Goal: Use online tool/utility: Use online tool/utility

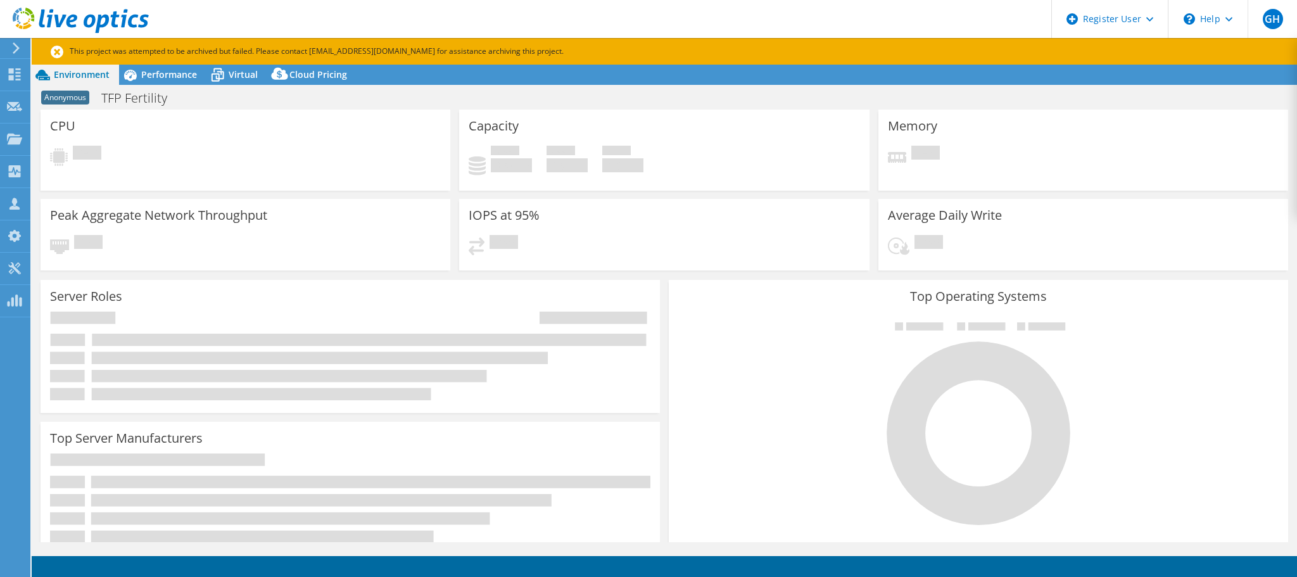
select select "USD"
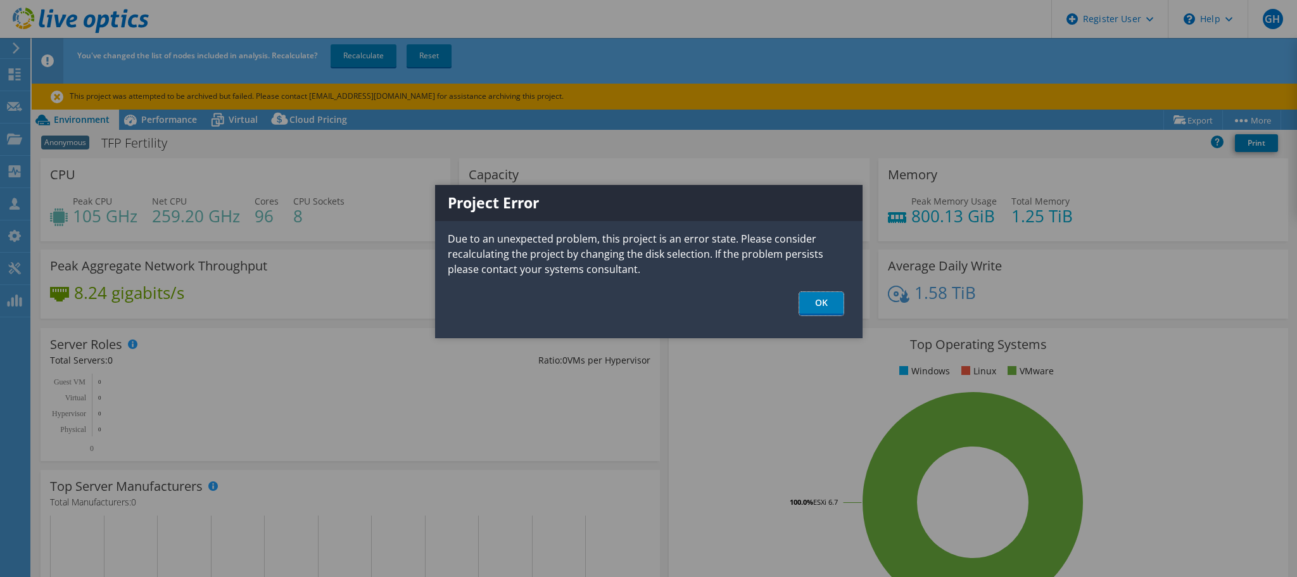
click at [819, 301] on link "OK" at bounding box center [821, 303] width 44 height 23
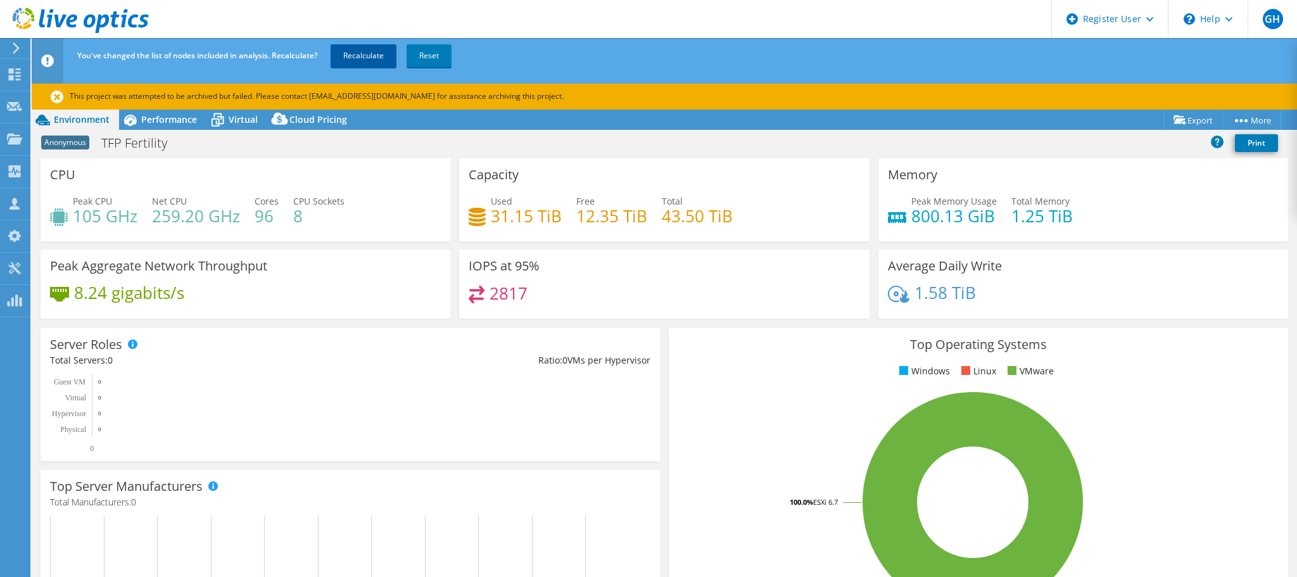
click at [357, 62] on link "Recalculate" at bounding box center [364, 55] width 66 height 23
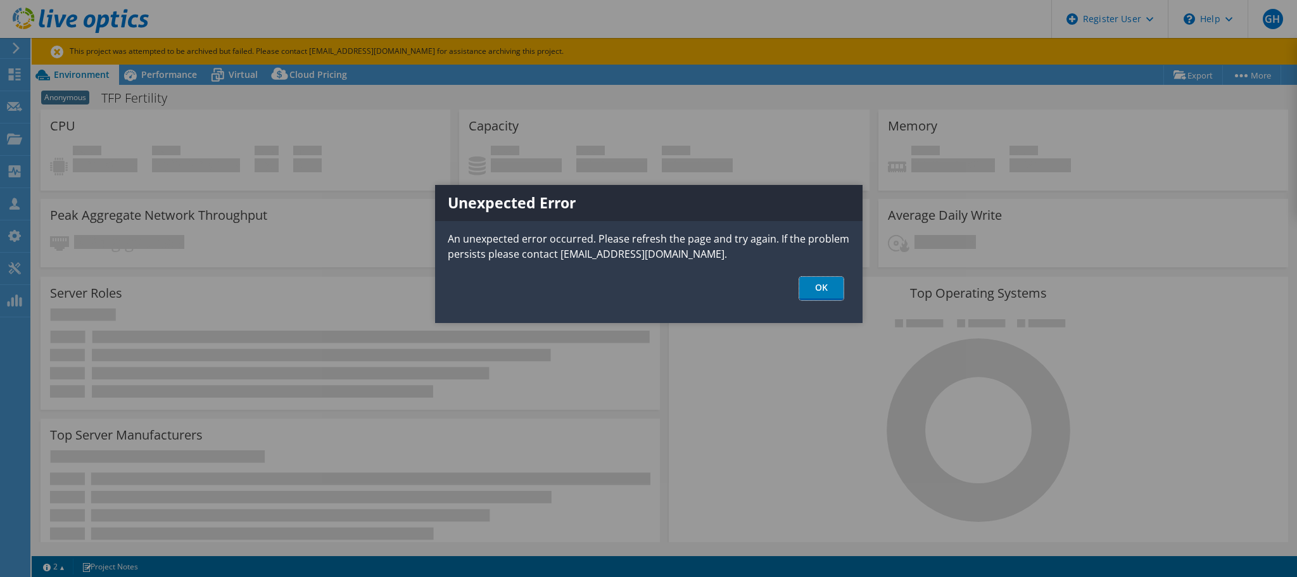
click at [826, 282] on link "OK" at bounding box center [821, 288] width 44 height 23
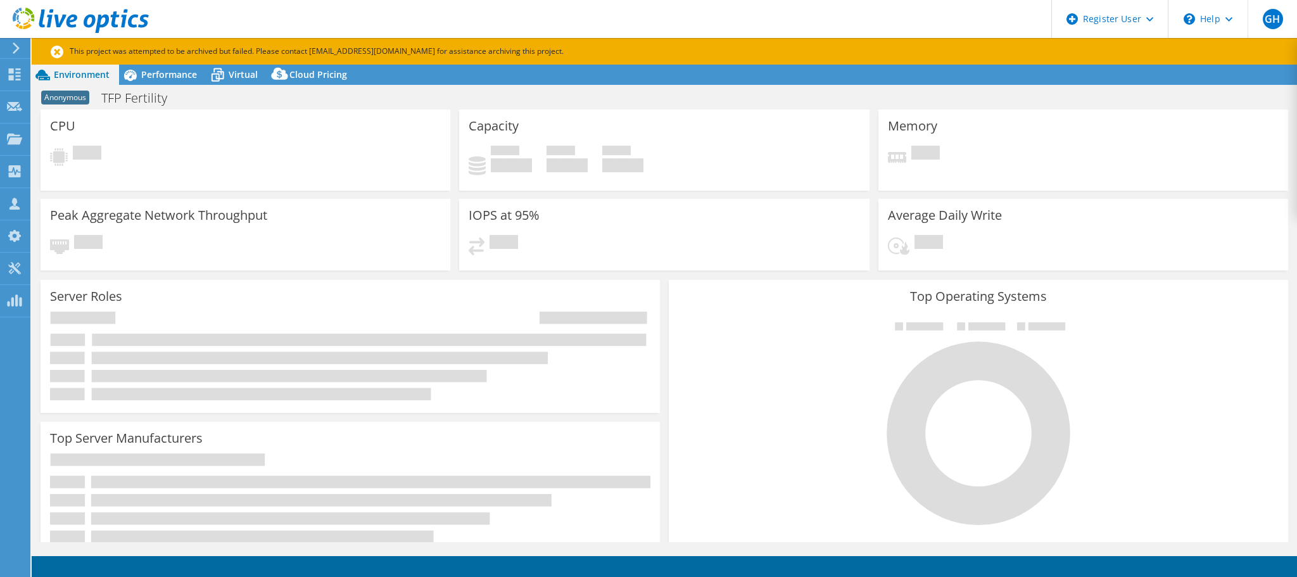
select select "USD"
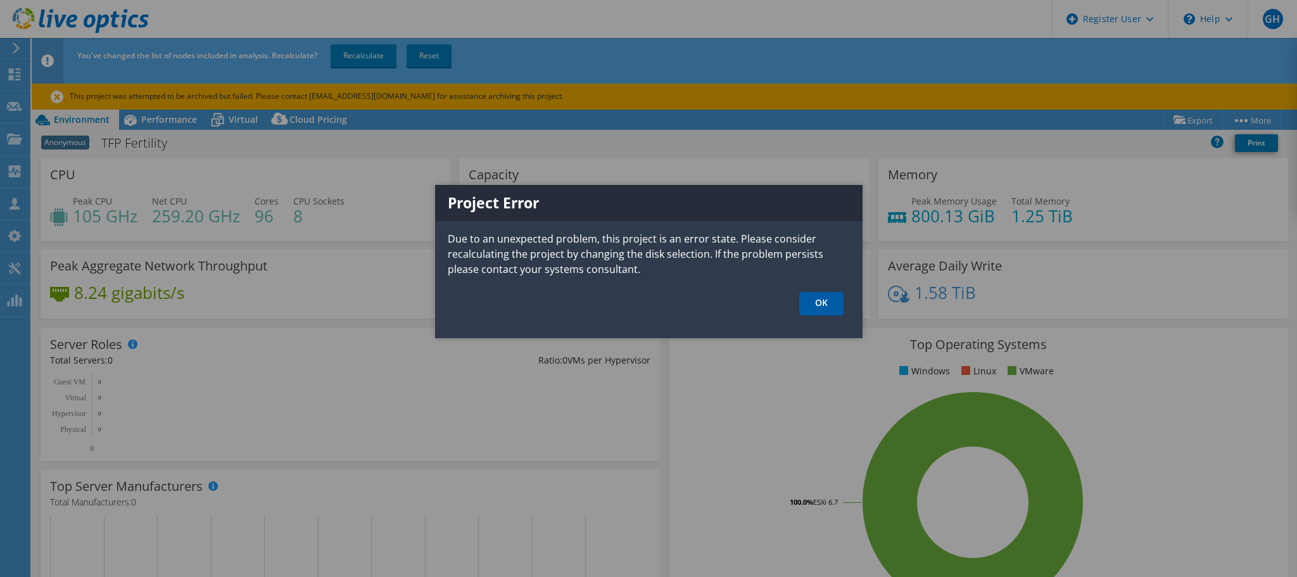
click at [830, 303] on link "OK" at bounding box center [821, 303] width 44 height 23
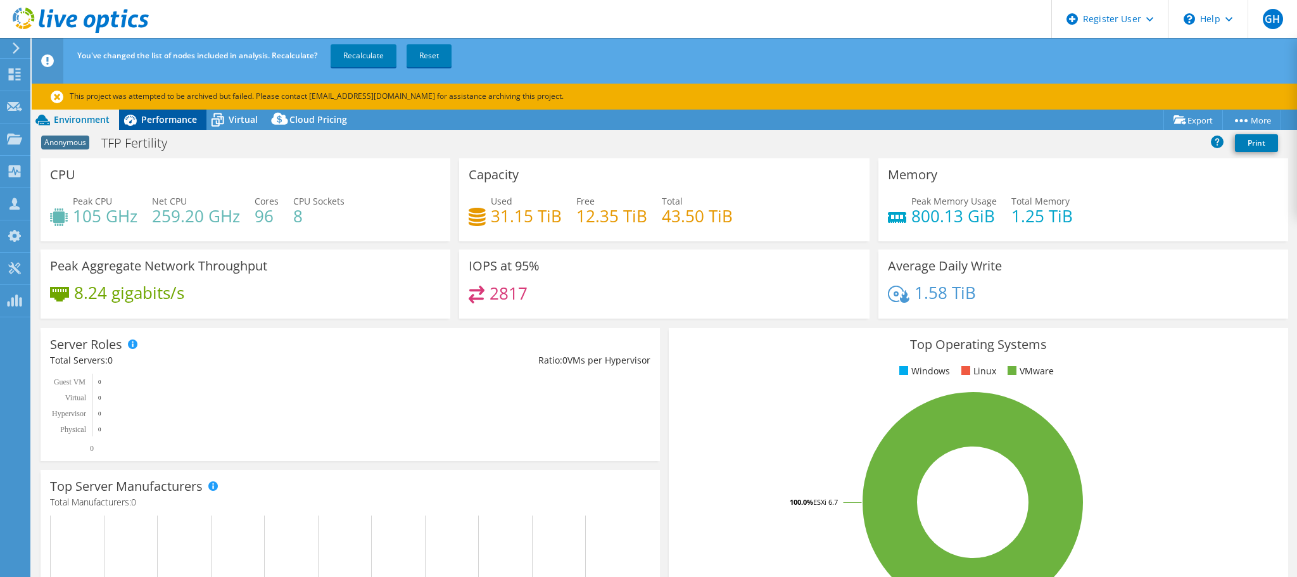
click at [167, 111] on div "Performance" at bounding box center [162, 120] width 87 height 20
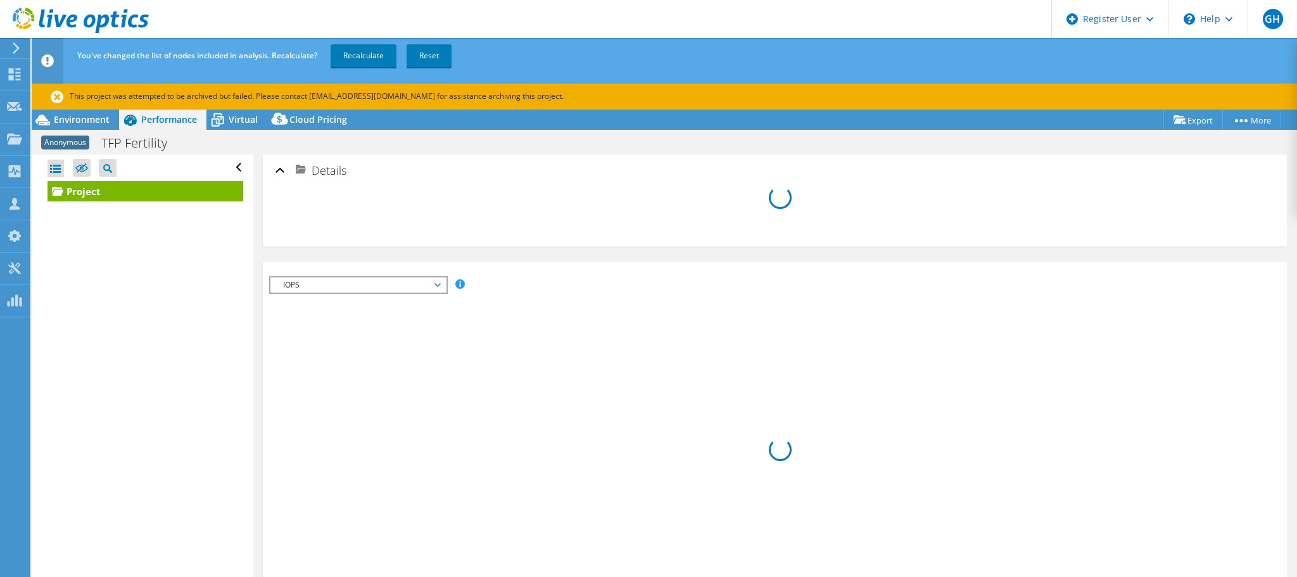
click at [228, 166] on div "Open All Close All Hide Excluded Nodes Project Tree Filter" at bounding box center [145, 168] width 196 height 27
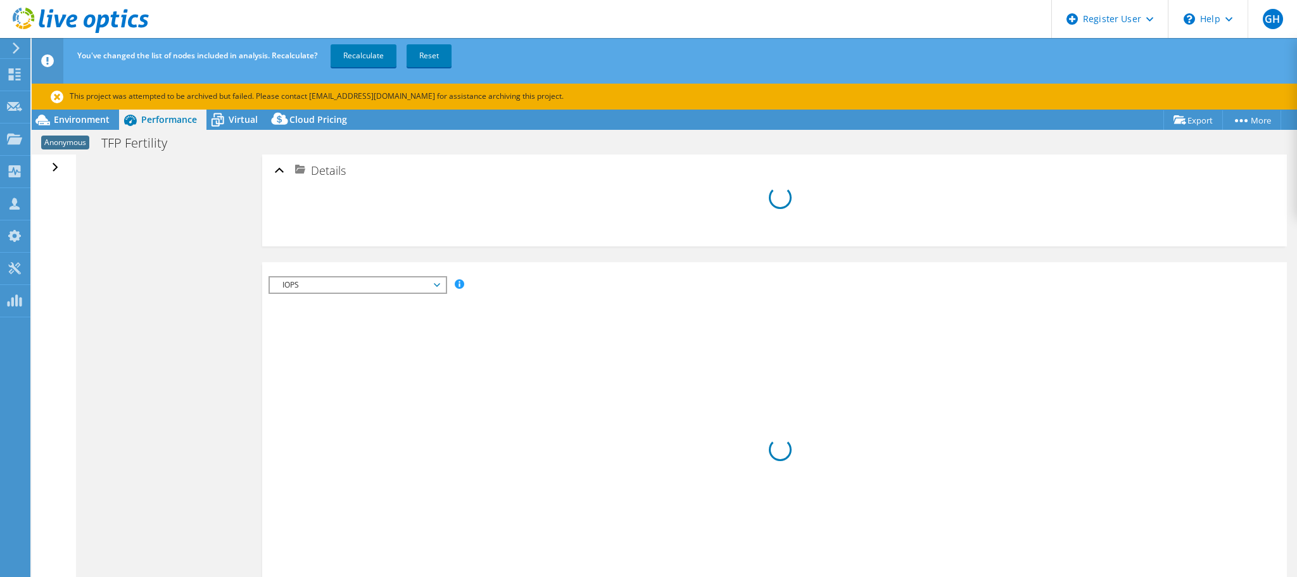
click at [54, 167] on div "Open All Close All Hide Excluded Nodes Project Tree Filter" at bounding box center [56, 168] width 18 height 27
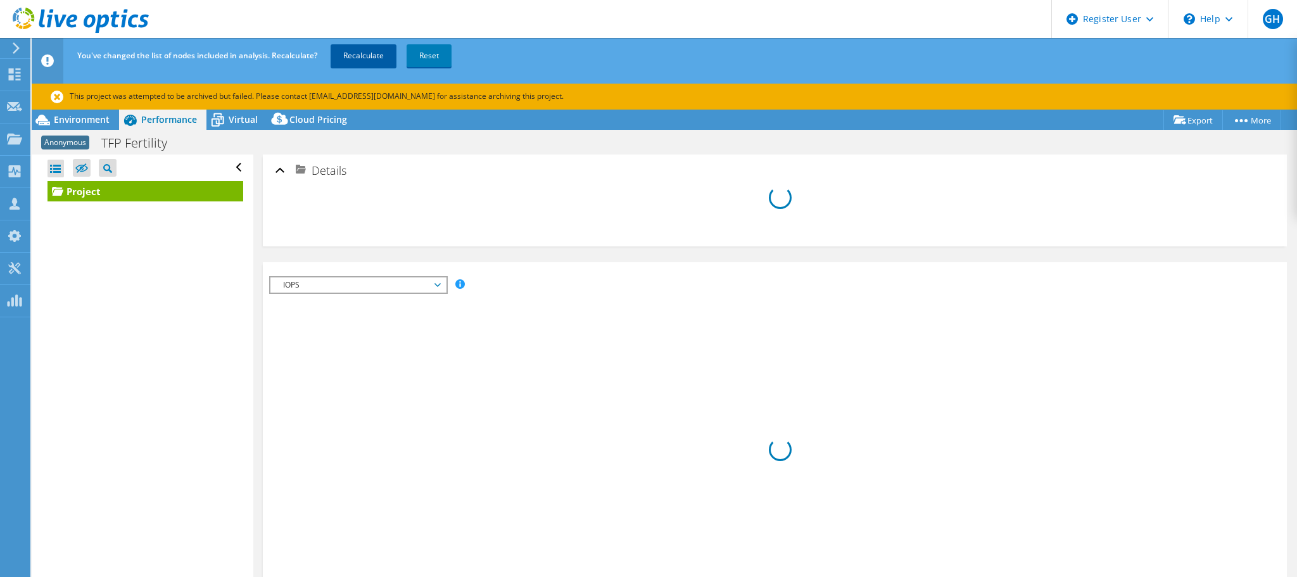
click at [363, 46] on link "Recalculate" at bounding box center [364, 55] width 66 height 23
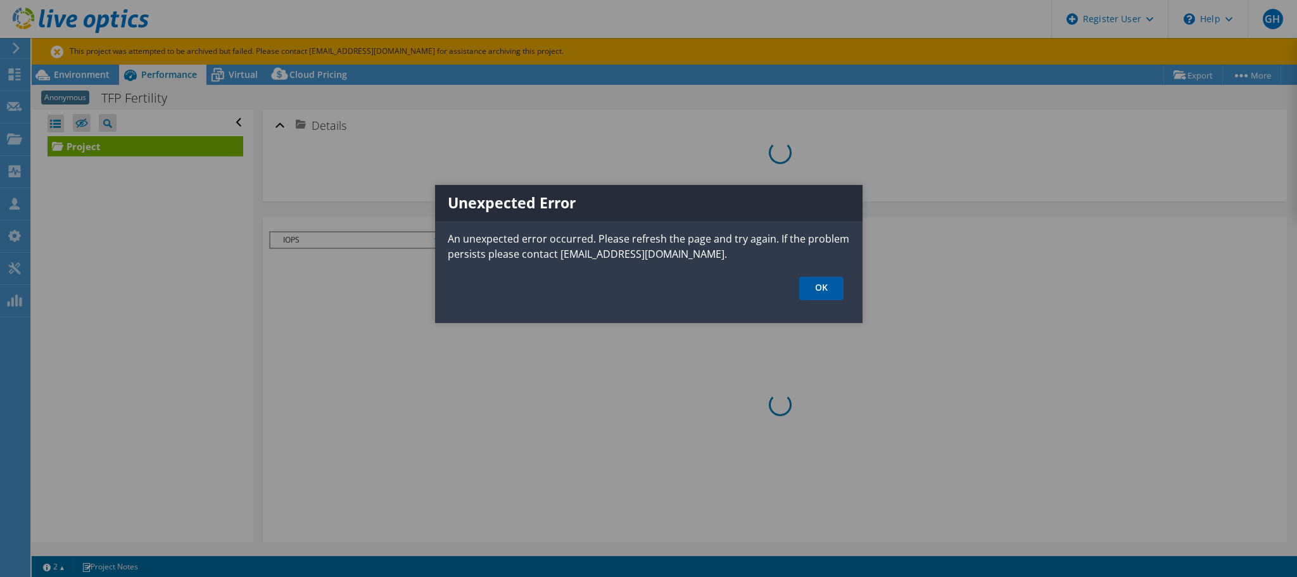
click at [826, 291] on link "OK" at bounding box center [821, 288] width 44 height 23
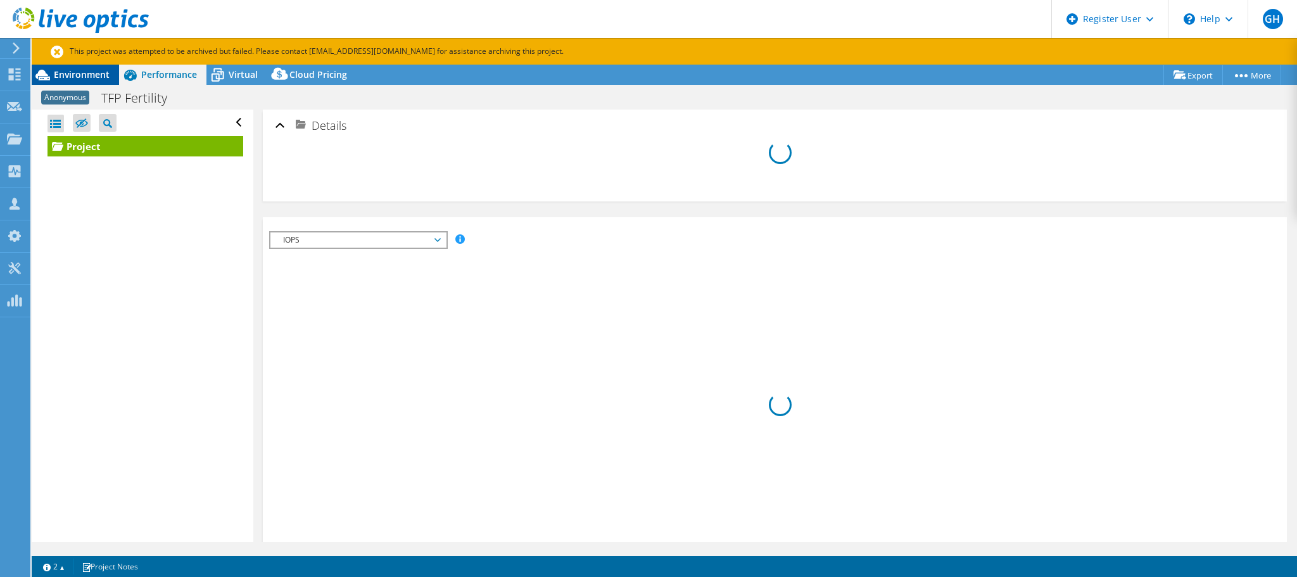
click at [87, 74] on span "Environment" at bounding box center [82, 74] width 56 height 12
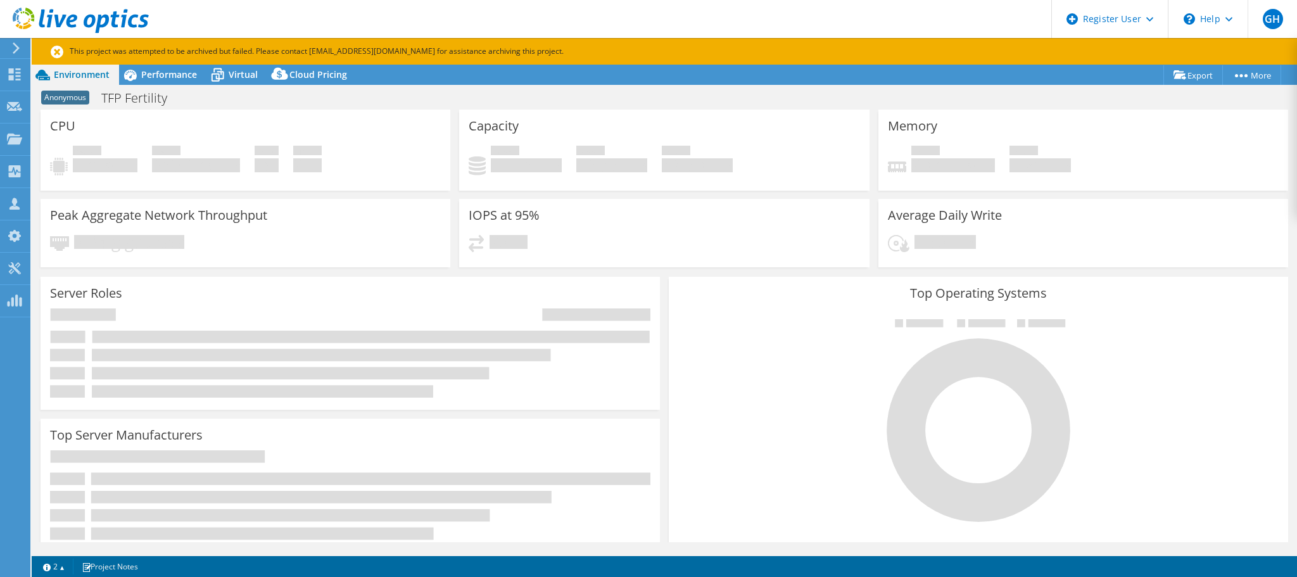
click at [56, 47] on icon at bounding box center [57, 52] width 13 height 13
click at [159, 75] on span "Performance" at bounding box center [169, 74] width 56 height 12
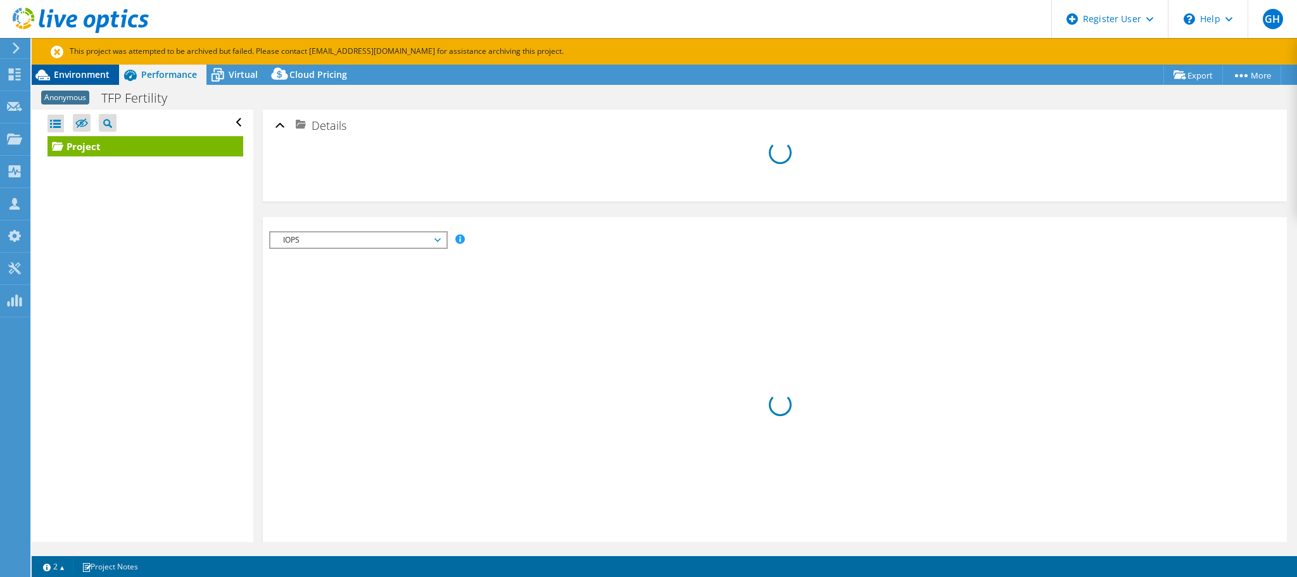
click at [77, 78] on span "Environment" at bounding box center [82, 74] width 56 height 12
